Goal: Book appointment/travel/reservation

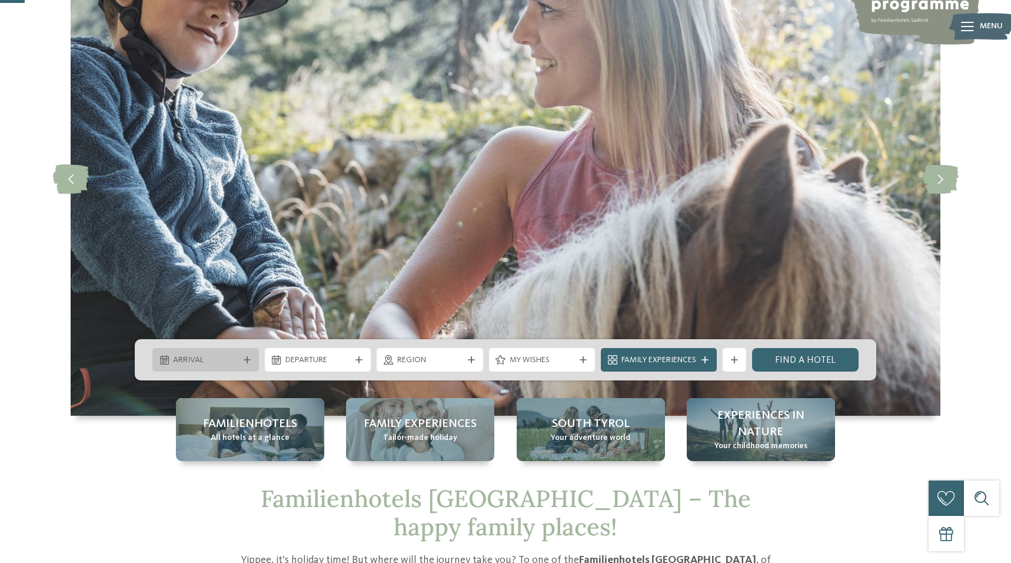
click at [213, 357] on span "Arrival" at bounding box center [205, 360] width 65 height 12
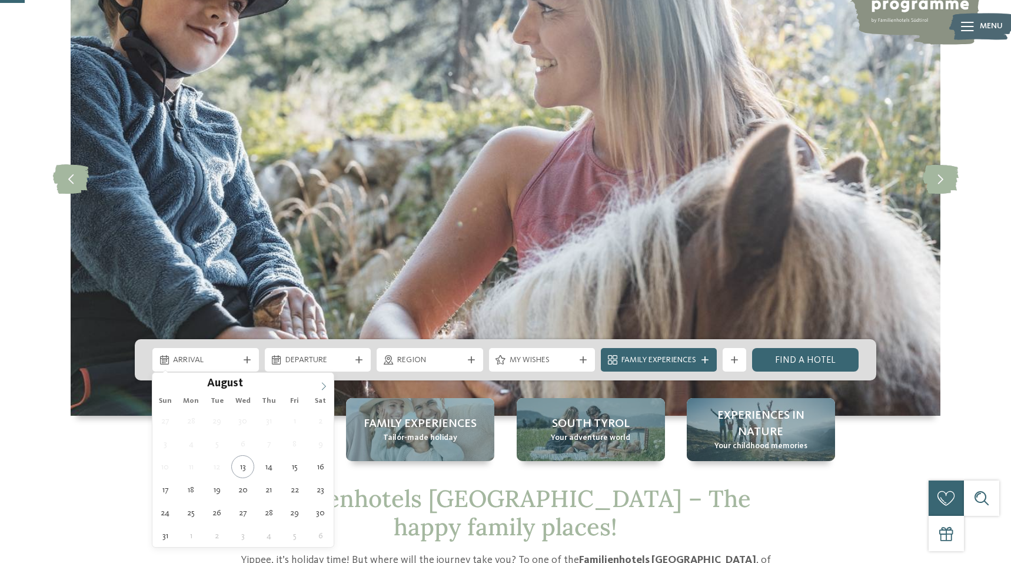
click at [325, 387] on icon at bounding box center [324, 386] width 8 height 8
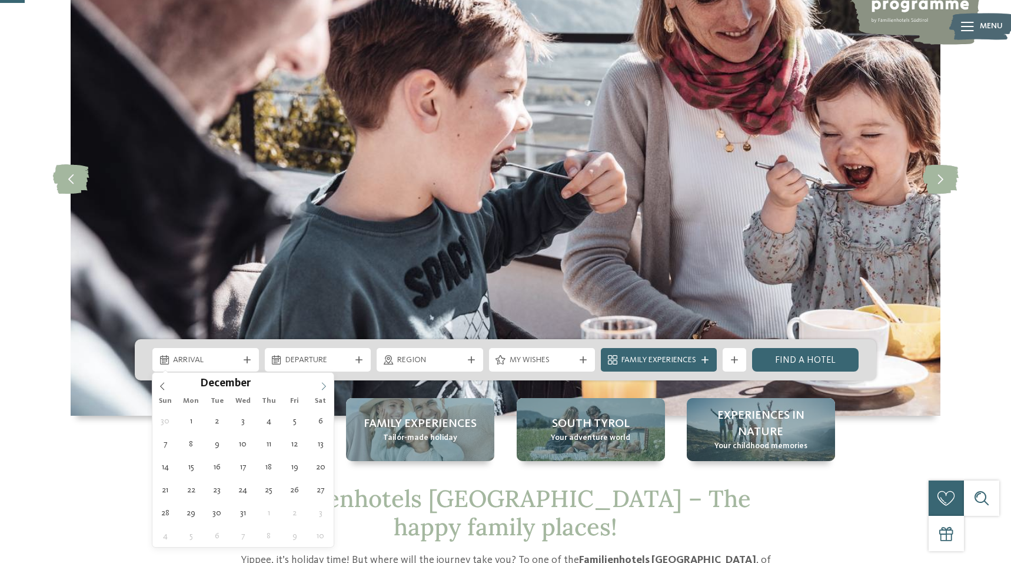
click at [325, 387] on icon at bounding box center [324, 386] width 8 height 8
type input "****"
click at [320, 387] on icon at bounding box center [324, 386] width 8 height 8
type div "[DATE]"
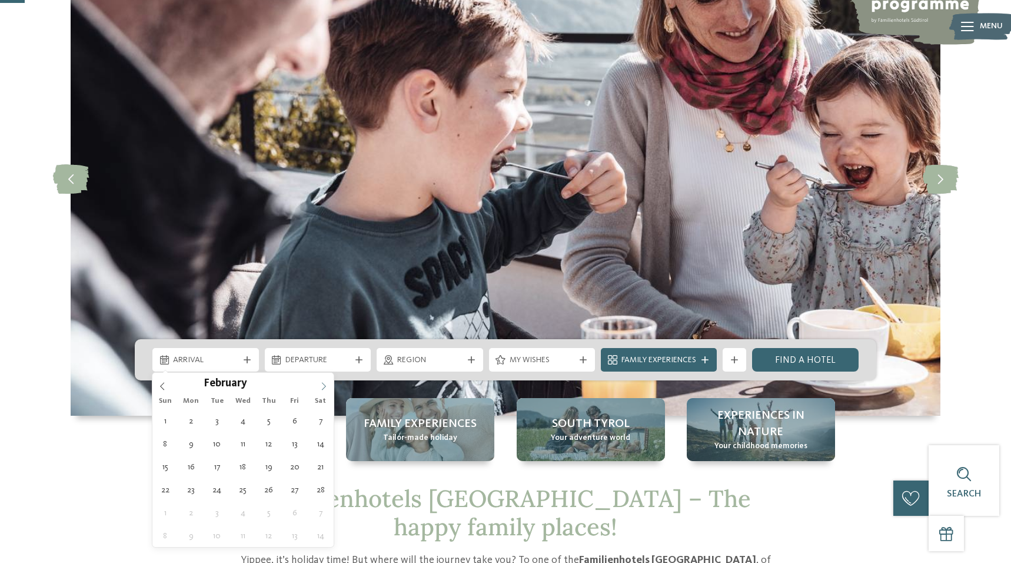
type input "****"
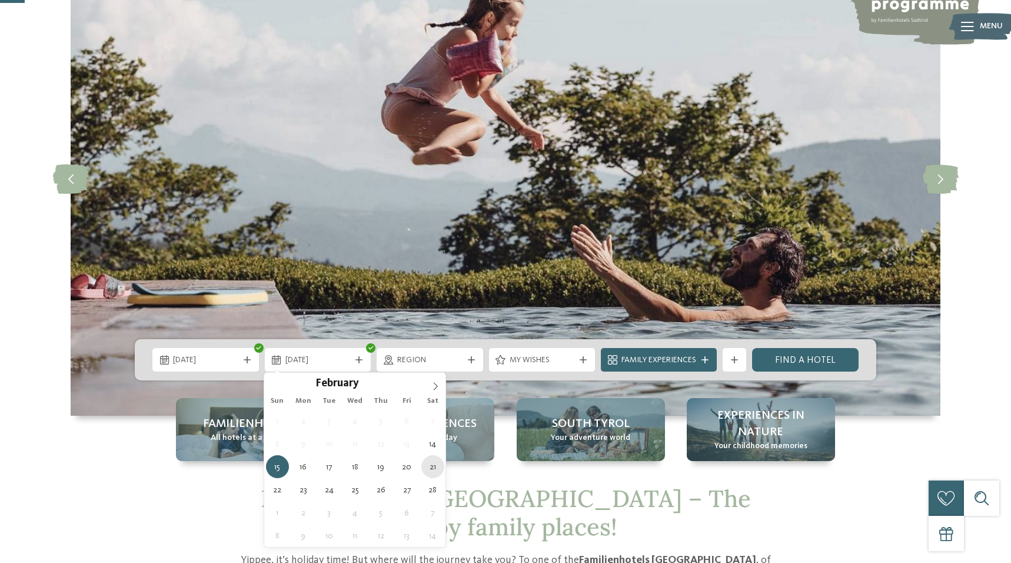
type div "[DATE]"
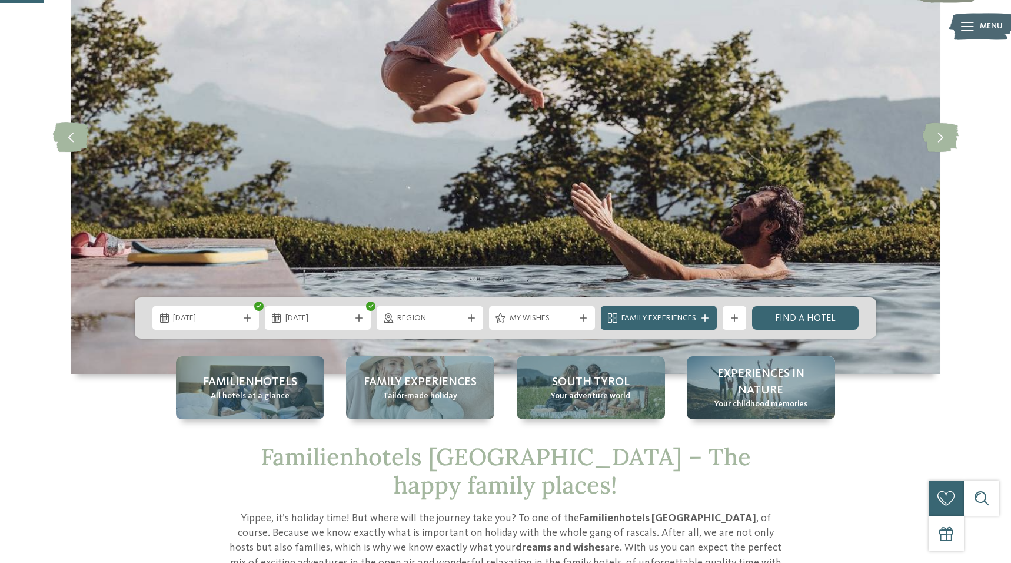
scroll to position [294, 0]
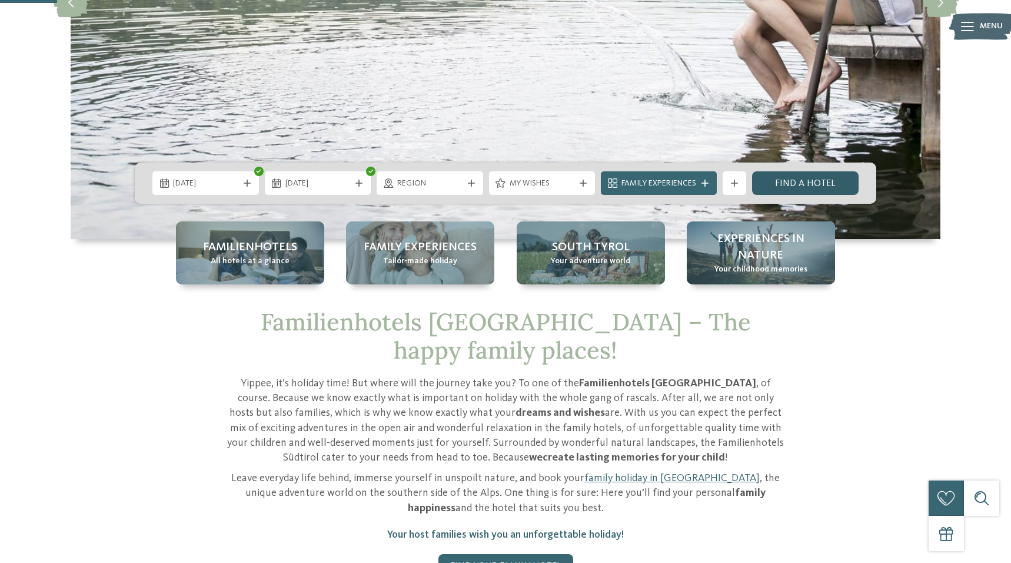
click at [825, 186] on link "Find a hotel" at bounding box center [805, 183] width 107 height 24
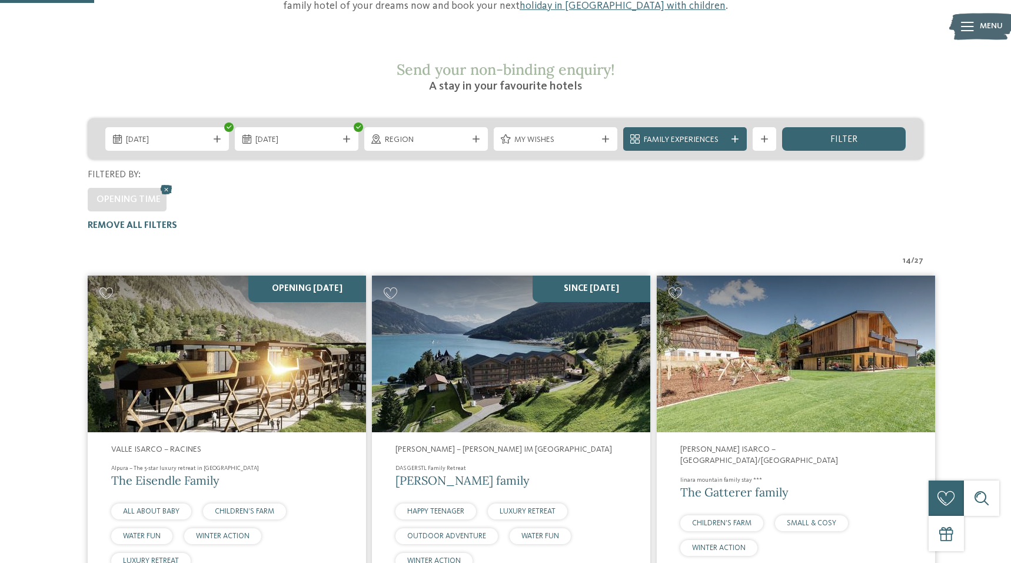
scroll to position [181, 0]
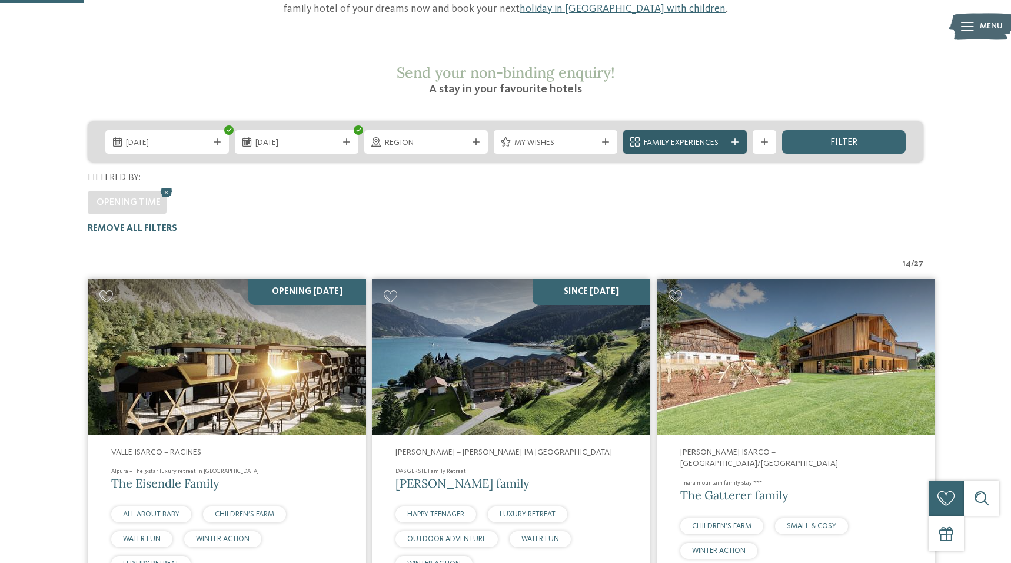
click at [722, 137] on span "Family Experiences" at bounding box center [685, 143] width 82 height 12
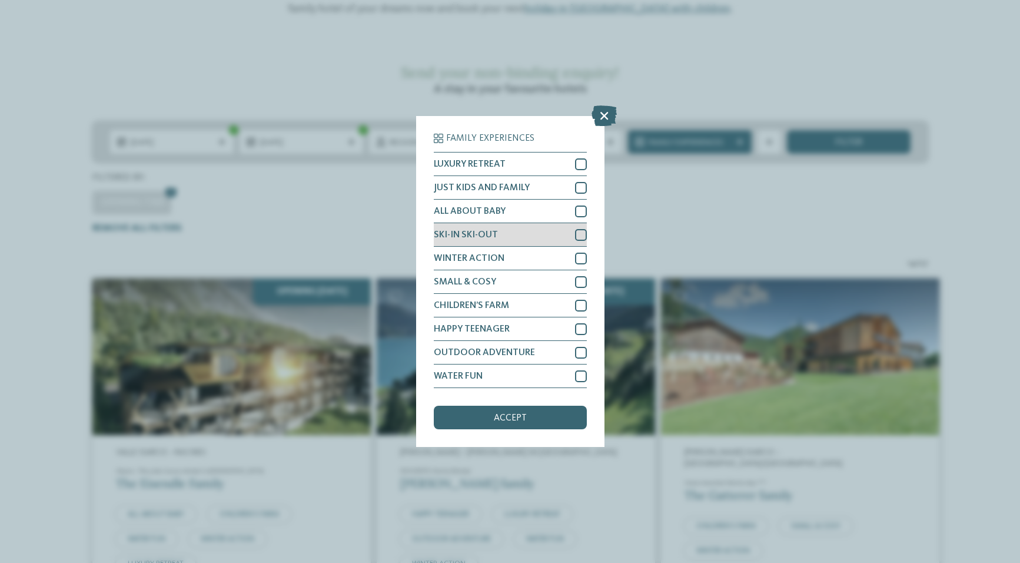
click at [497, 229] on div "SKI-IN SKI-OUT" at bounding box center [510, 235] width 153 height 24
click at [533, 423] on div "accept" at bounding box center [510, 418] width 153 height 24
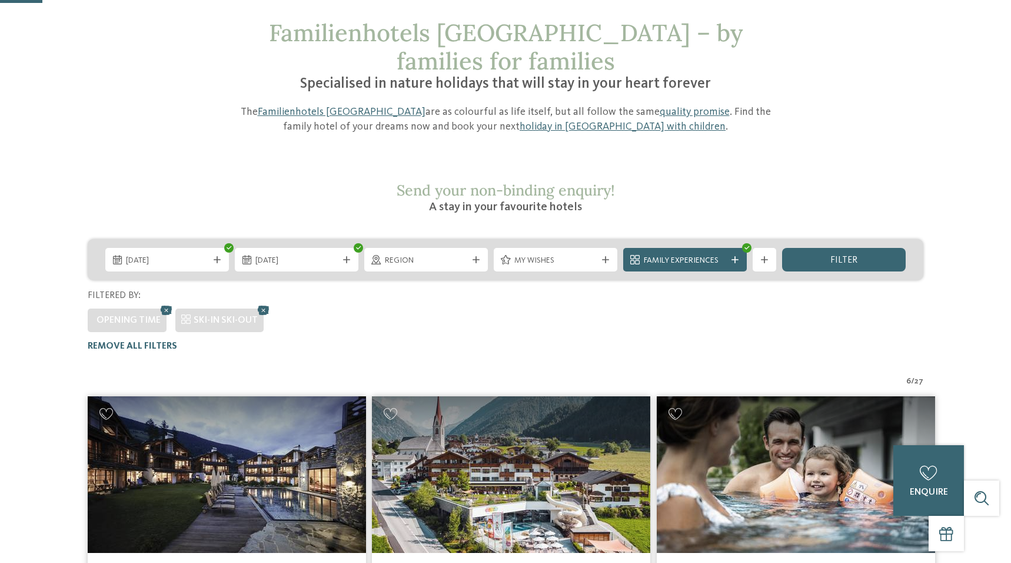
scroll to position [0, 0]
